Goal: Information Seeking & Learning: Learn about a topic

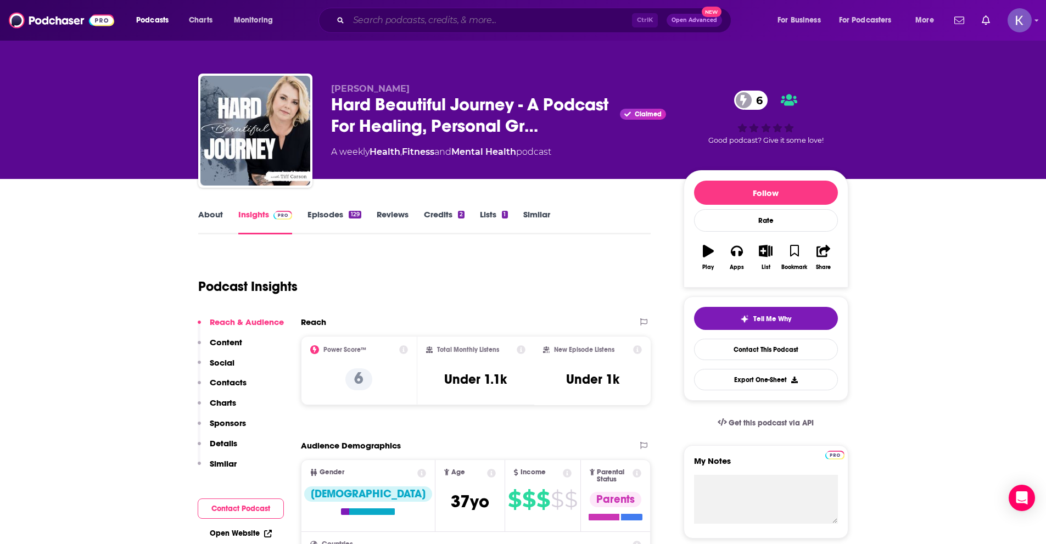
click at [427, 27] on input "Search podcasts, credits, & more..." at bounding box center [490, 21] width 283 height 18
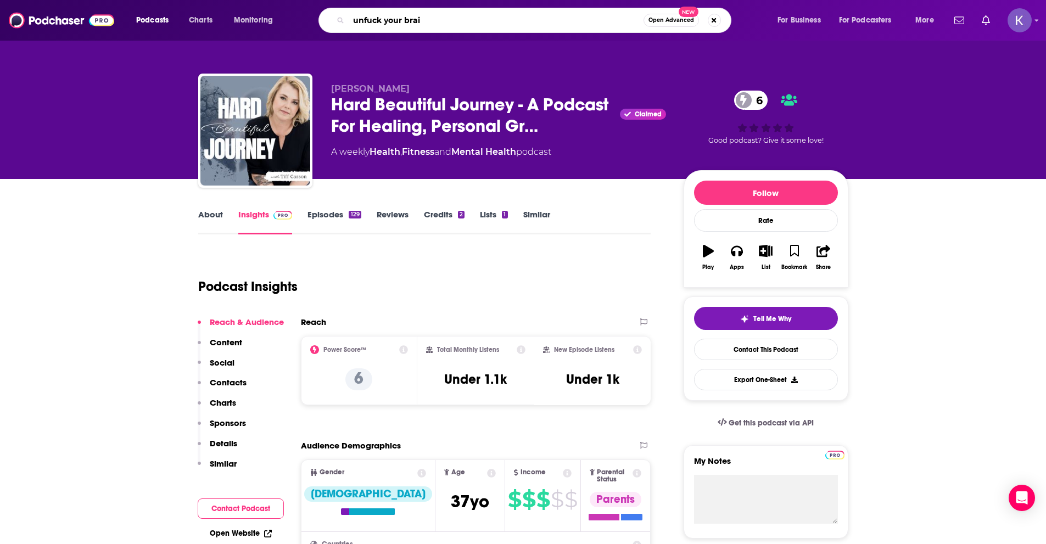
type input "unfuck your brain"
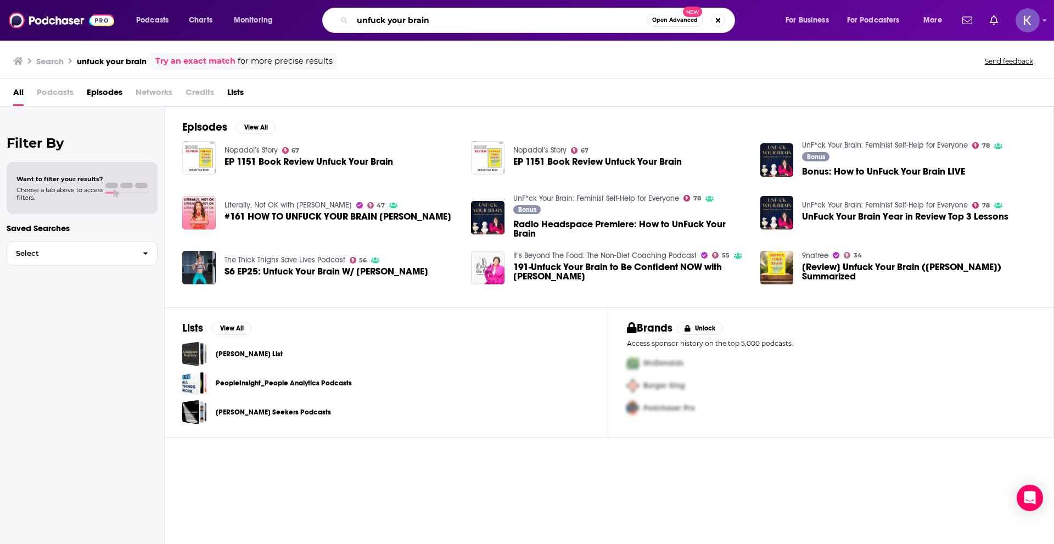
drag, startPoint x: 387, startPoint y: 20, endPoint x: 366, endPoint y: 21, distance: 20.4
click at [366, 21] on input "unfuck your brain" at bounding box center [500, 21] width 295 height 18
type input "un f your brain"
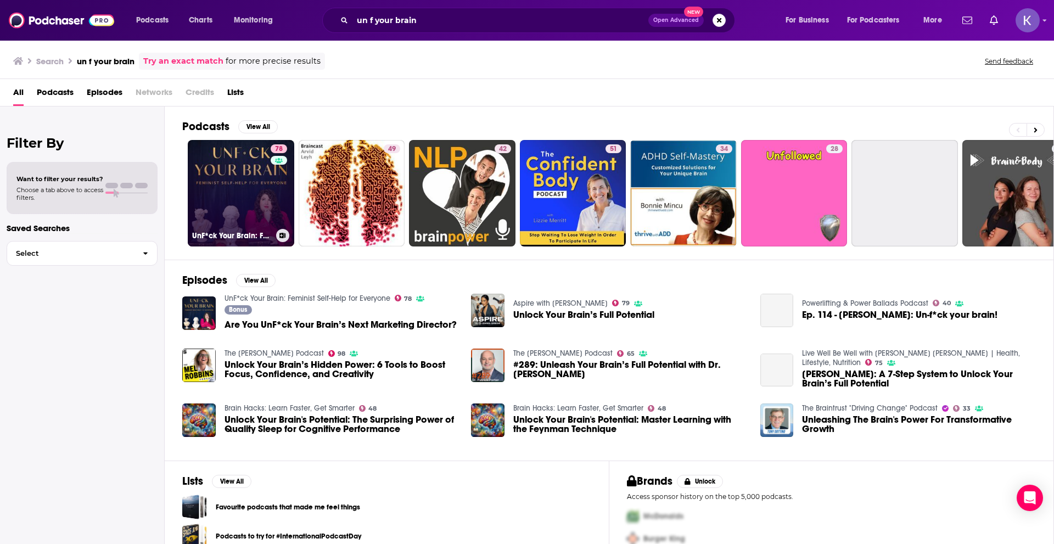
click at [239, 208] on link "78 UnF*ck Your Brain: Feminist Self-Help for Everyone" at bounding box center [241, 193] width 107 height 107
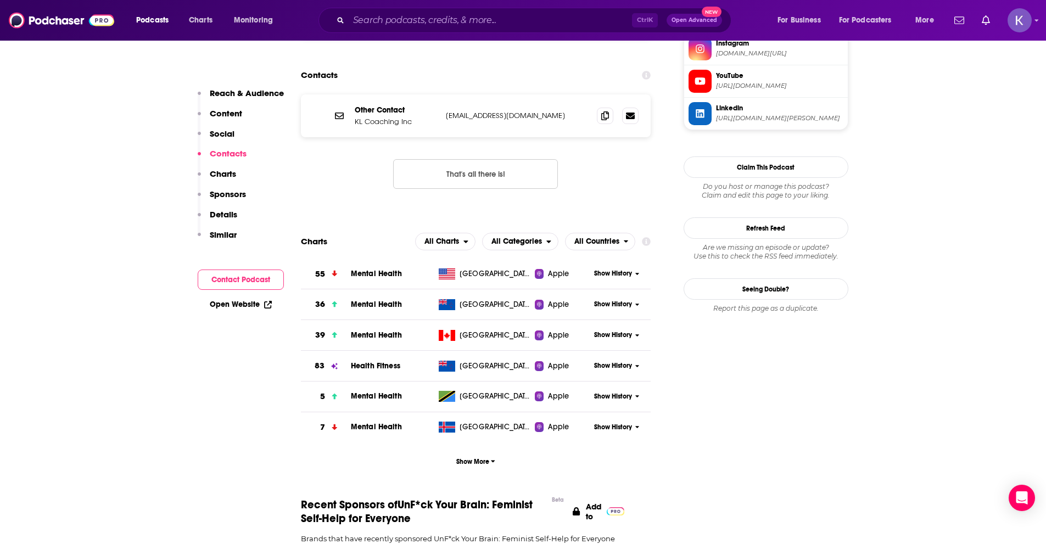
scroll to position [1098, 0]
